Goal: Use online tool/utility

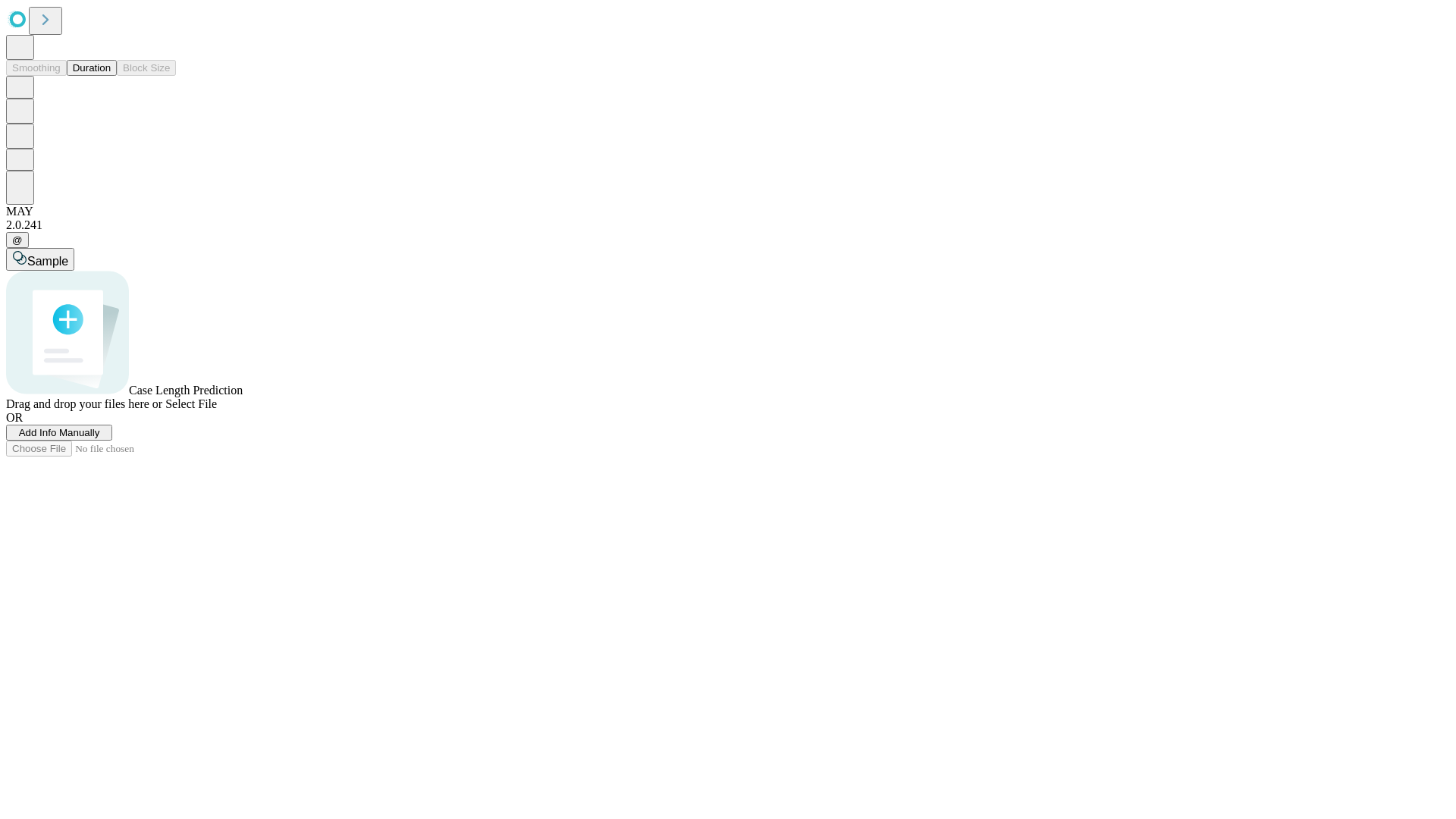
click at [111, 76] on button "Duration" at bounding box center [92, 68] width 50 height 16
click at [100, 438] on span "Add Info Manually" at bounding box center [59, 433] width 81 height 11
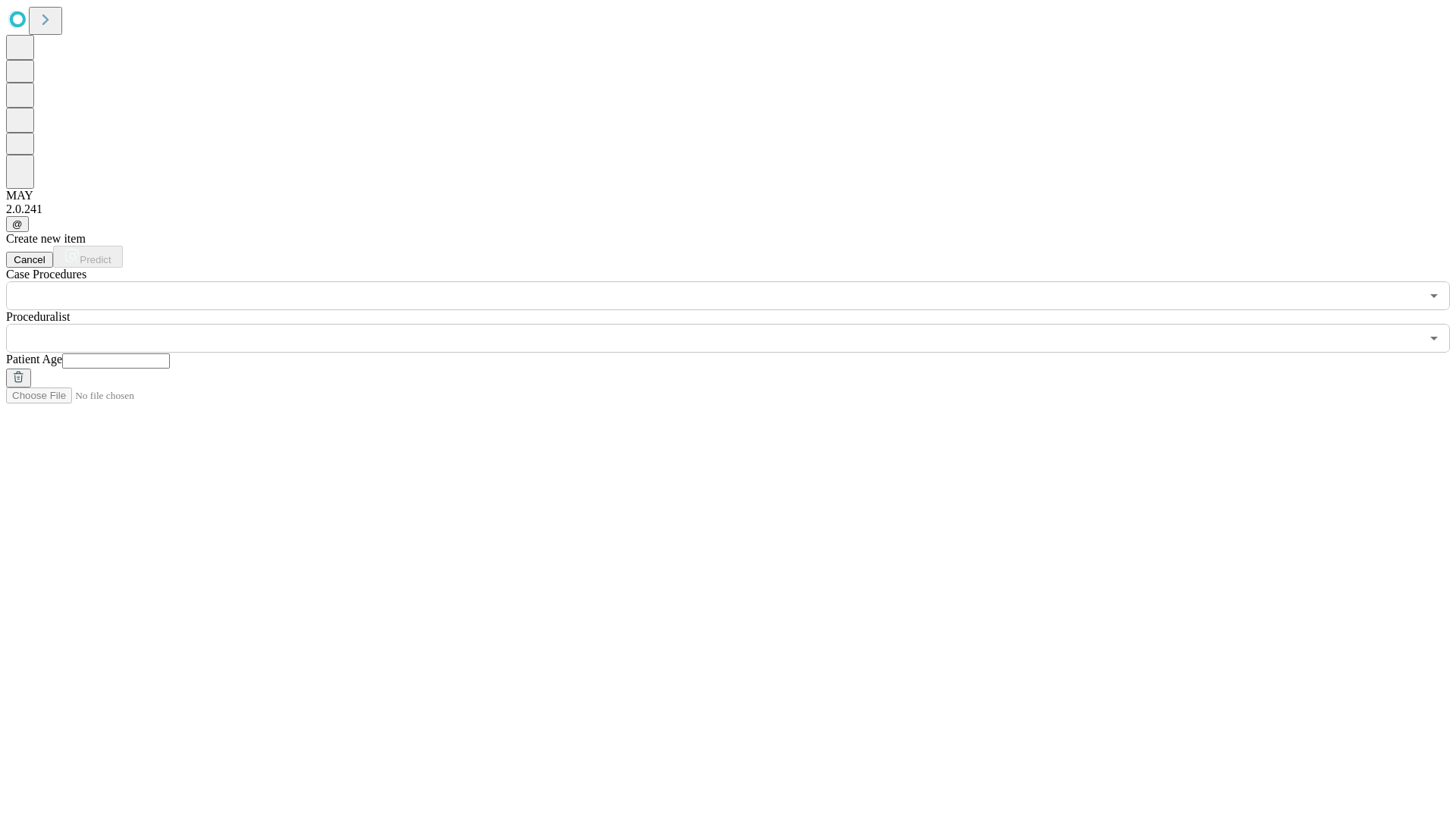
click at [170, 353] on input "text" at bounding box center [115, 360] width 108 height 15
type input "**"
click at [739, 324] on input "text" at bounding box center [713, 338] width 1414 height 29
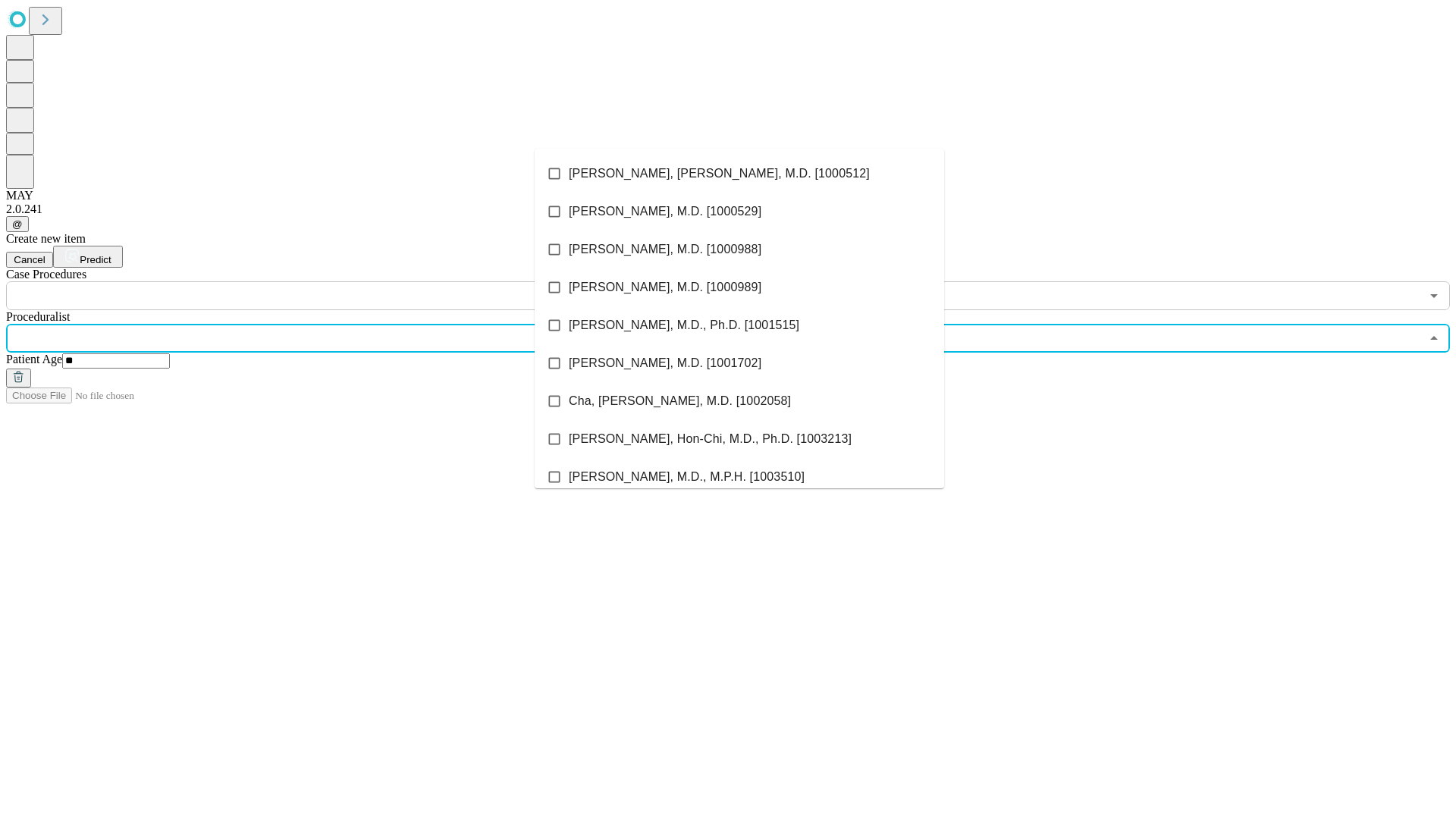
click at [740, 174] on li "[PERSON_NAME], [PERSON_NAME], M.D. [1000512]" at bounding box center [740, 174] width 410 height 38
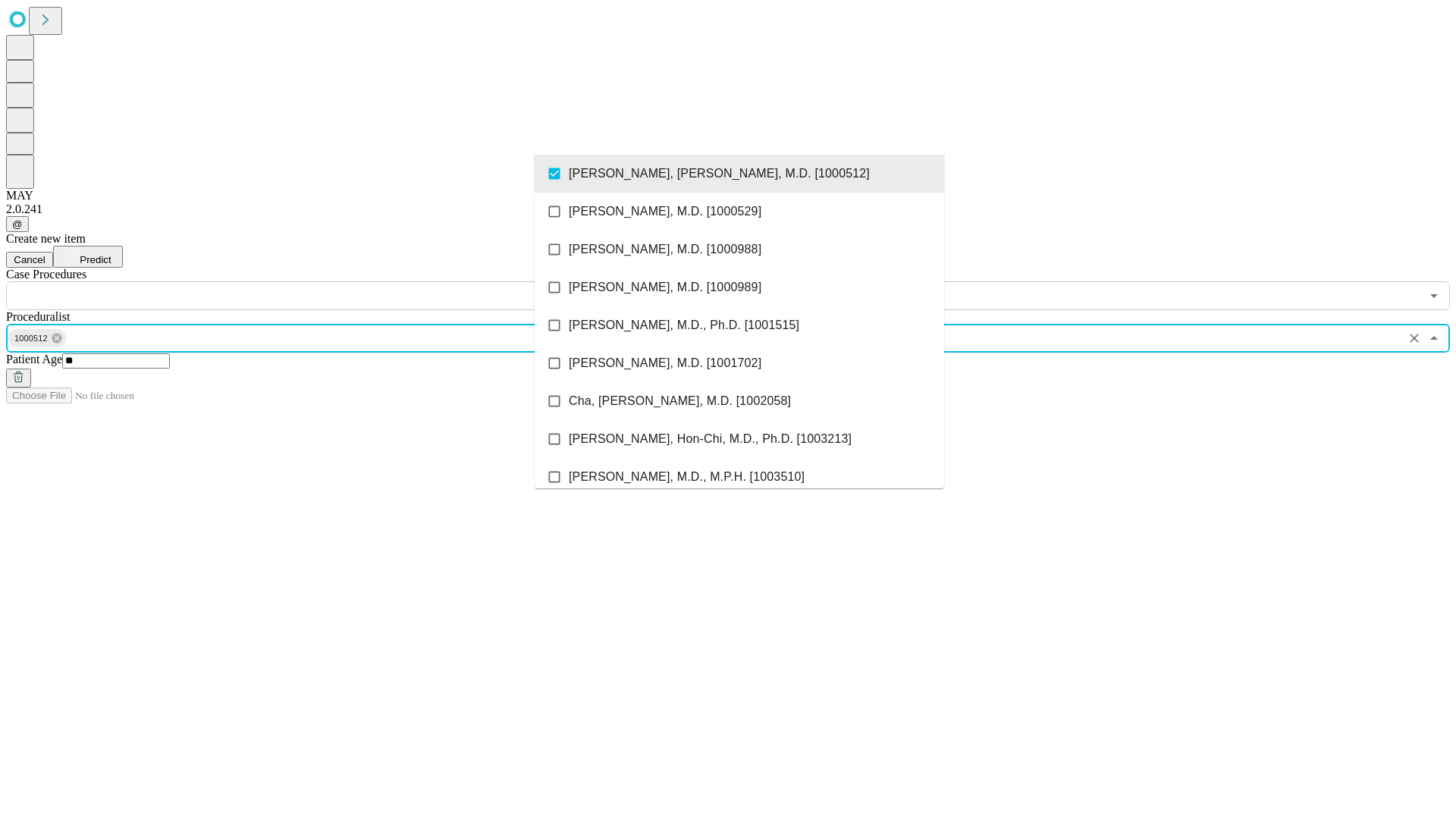
click at [319, 281] on input "text" at bounding box center [713, 295] width 1414 height 29
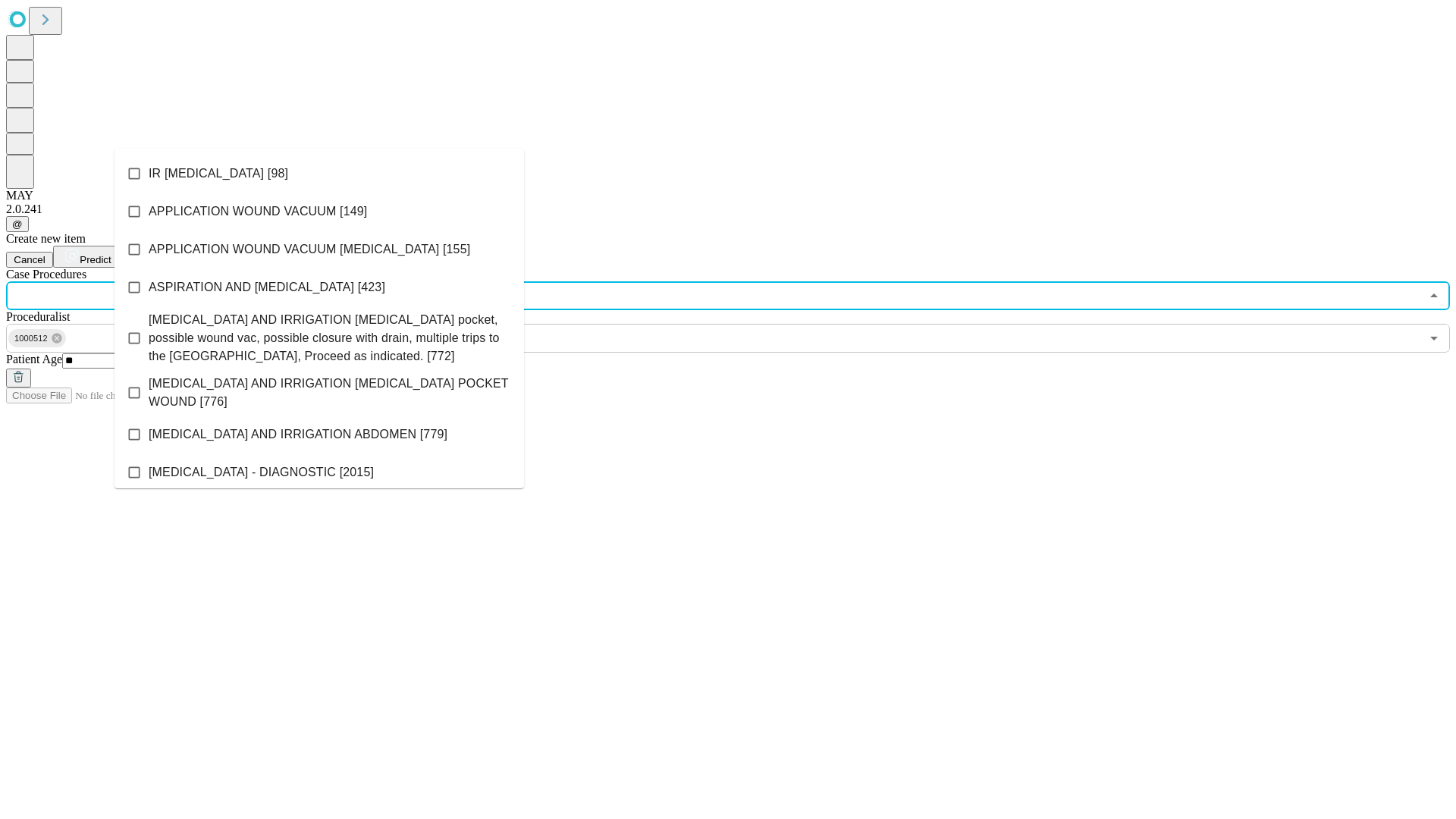
click at [320, 174] on li "IR [MEDICAL_DATA] [98]" at bounding box center [320, 174] width 410 height 38
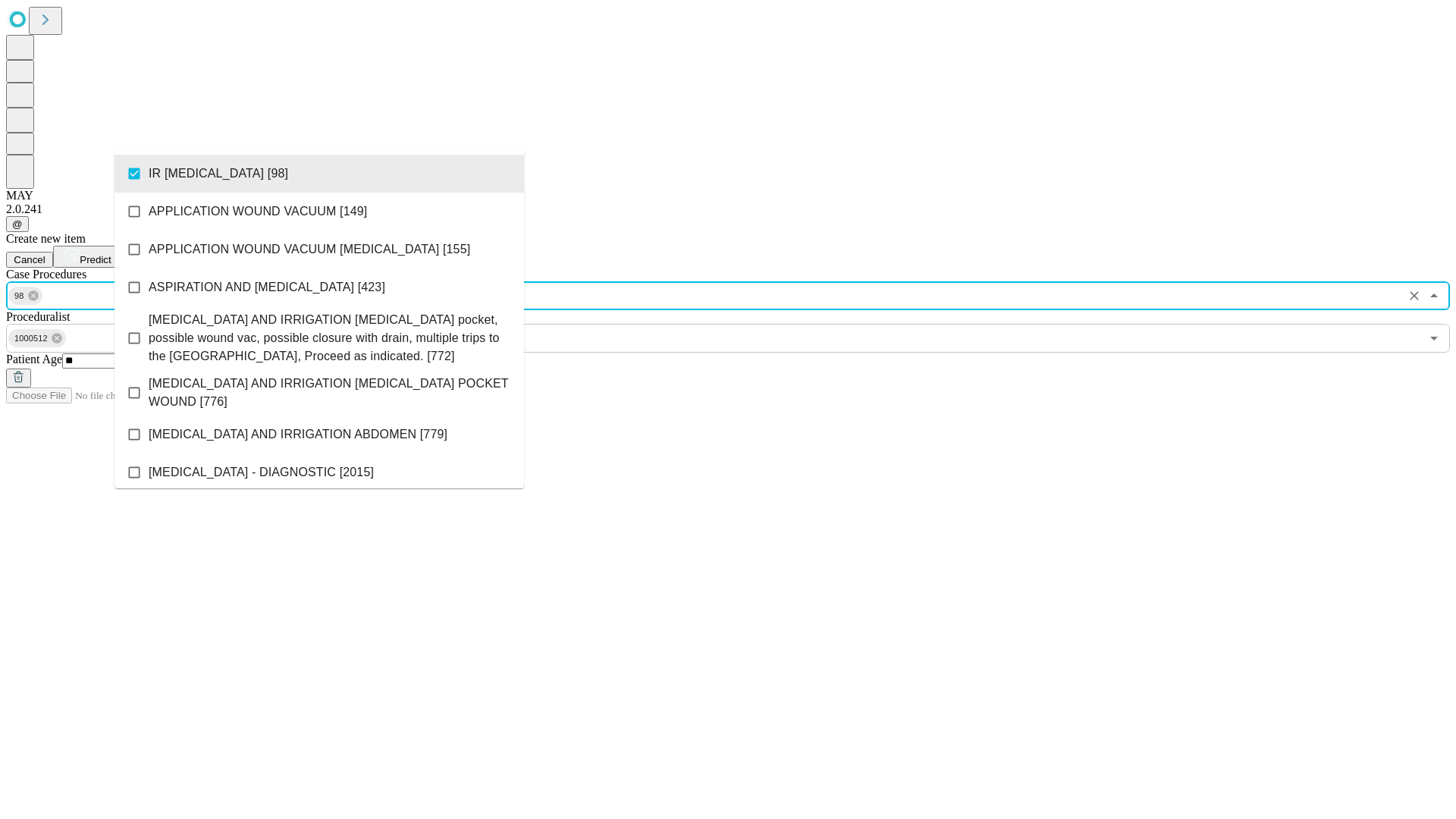
click at [111, 254] on span "Predict" at bounding box center [95, 260] width 31 height 11
